Goal: Obtain resource: Obtain resource

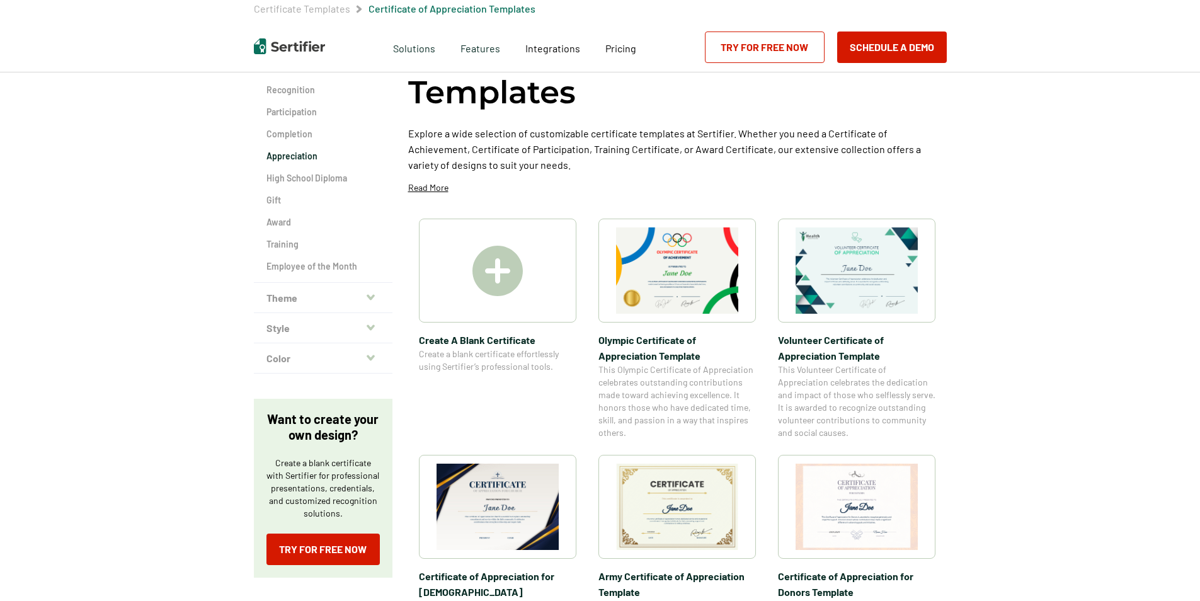
scroll to position [126, 0]
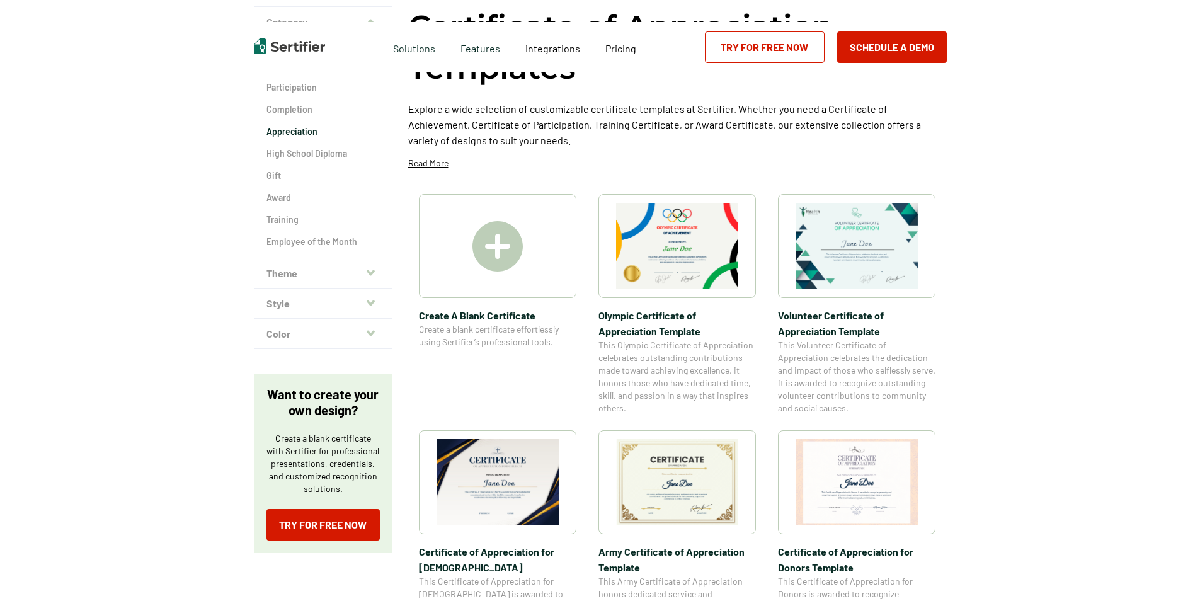
click at [657, 475] on img at bounding box center [677, 482] width 122 height 86
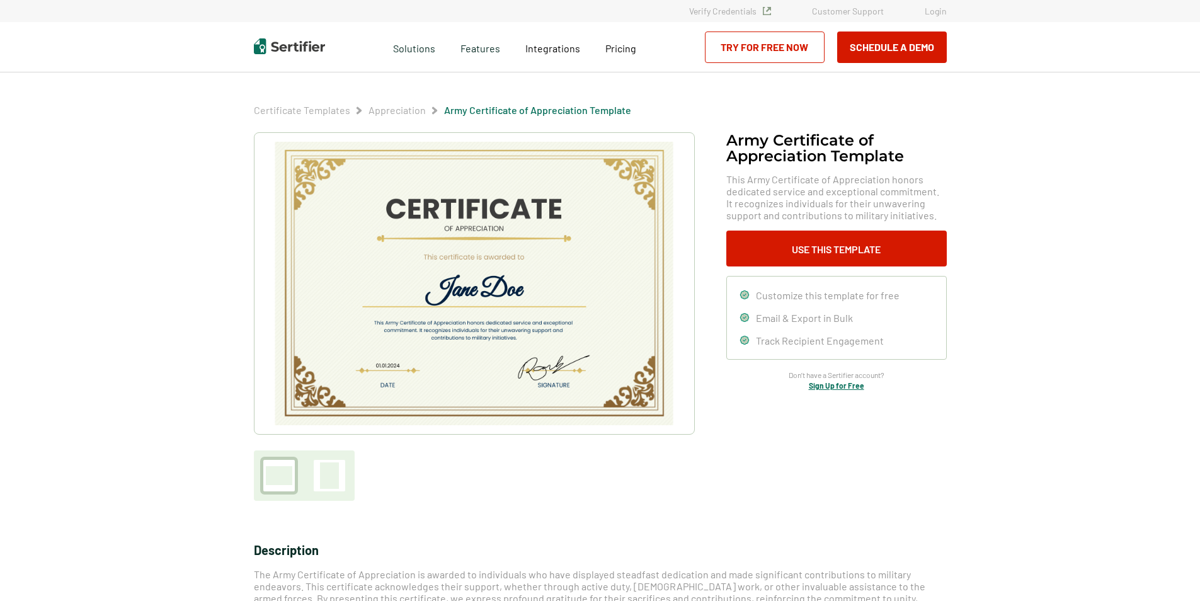
click at [869, 267] on div "Army Certificate of Appreciation​ Template This Army Certificate of Appreciatio…" at bounding box center [836, 261] width 220 height 258
click at [862, 248] on button "Use This Template" at bounding box center [836, 249] width 220 height 36
click at [393, 235] on img at bounding box center [473, 283] width 401 height 283
